Goal: Check status: Check status

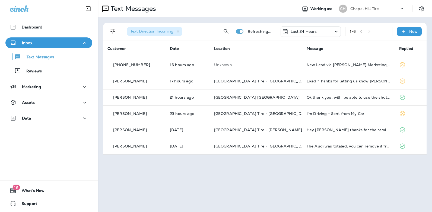
drag, startPoint x: 0, startPoint y: 0, endPoint x: 336, endPoint y: 32, distance: 337.5
click at [336, 32] on icon at bounding box center [336, 31] width 7 height 7
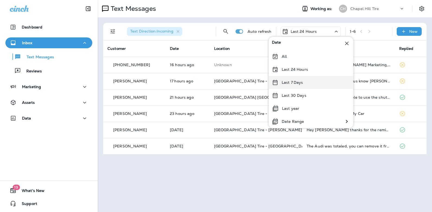
click at [306, 84] on div "Last 7 Days" at bounding box center [311, 82] width 85 height 13
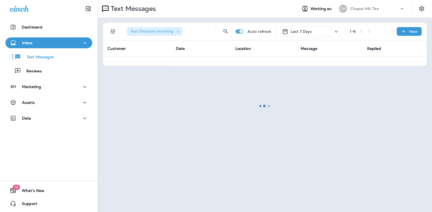
click at [337, 29] on div at bounding box center [265, 106] width 334 height 211
click at [336, 31] on div at bounding box center [265, 106] width 334 height 211
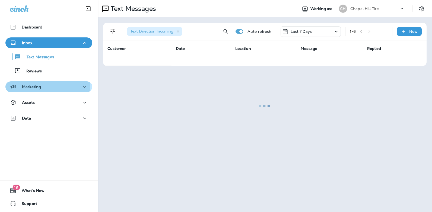
click at [36, 87] on p "Marketing" at bounding box center [31, 87] width 19 height 4
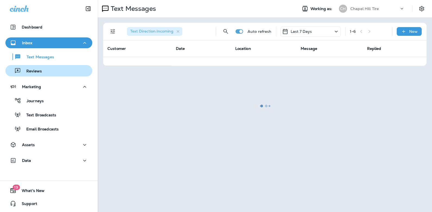
click at [36, 71] on p "Reviews" at bounding box center [31, 71] width 21 height 5
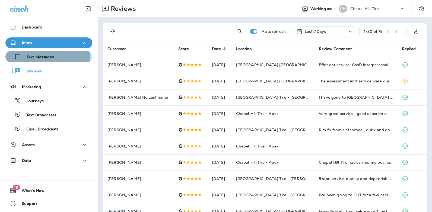
click at [38, 56] on p "Text Messages" at bounding box center [37, 57] width 33 height 5
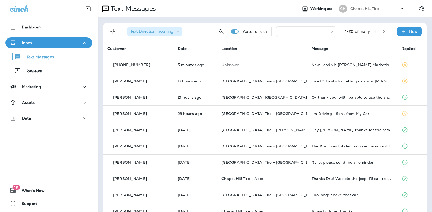
click at [329, 31] on icon at bounding box center [332, 31] width 7 height 7
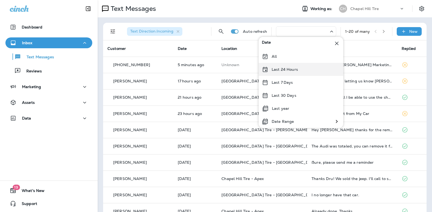
click at [294, 70] on p "Last 24 Hours" at bounding box center [285, 69] width 26 height 4
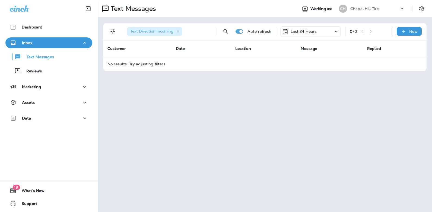
click at [336, 31] on icon at bounding box center [336, 32] width 3 height 2
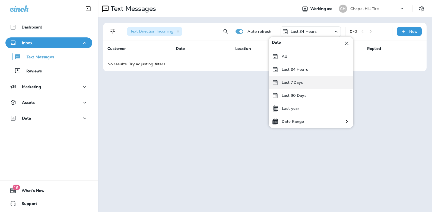
click at [311, 83] on div "Last 7 Days" at bounding box center [311, 82] width 85 height 13
